Goal: Task Accomplishment & Management: Manage account settings

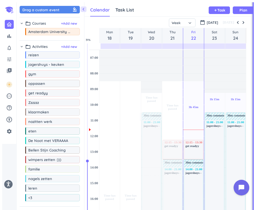
scroll to position [220, 166]
click at [244, 23] on span "button" at bounding box center [244, 22] width 4 height 4
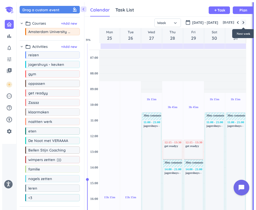
click at [244, 23] on span "button" at bounding box center [244, 22] width 4 height 4
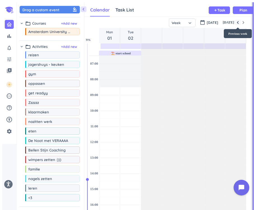
click at [239, 23] on span "button" at bounding box center [238, 22] width 4 height 4
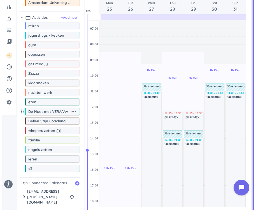
scroll to position [0, 0]
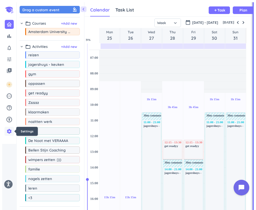
click at [11, 132] on icon "settings" at bounding box center [9, 132] width 6 height 6
